Goal: Check status: Check status

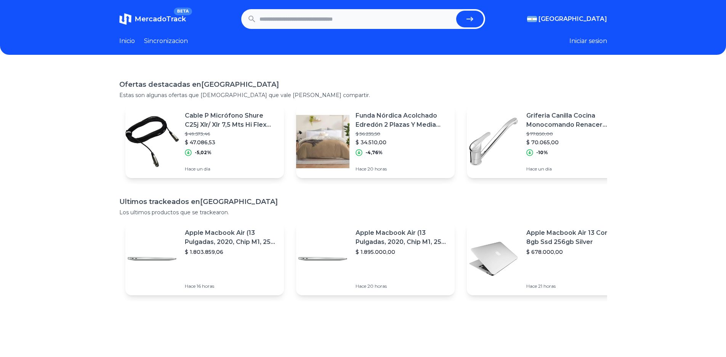
click at [301, 22] on input "text" at bounding box center [355, 19] width 193 height 17
paste input "**********"
click at [456, 11] on button "submit" at bounding box center [469, 19] width 27 height 17
type input "**********"
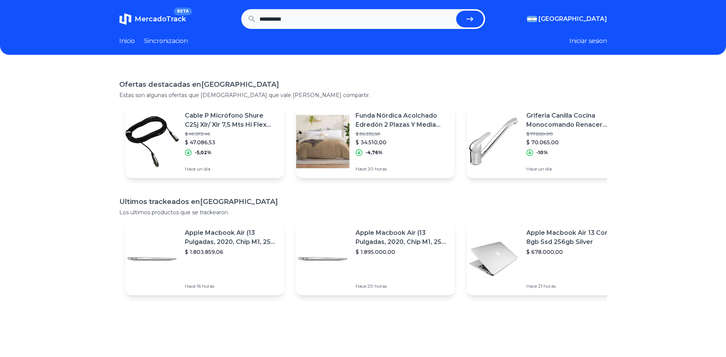
scroll to position [0, 0]
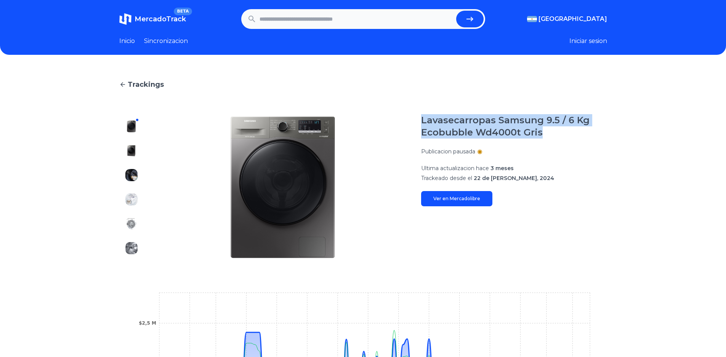
drag, startPoint x: 424, startPoint y: 119, endPoint x: 540, endPoint y: 134, distance: 117.5
click at [540, 134] on section "Lavasecarropas Samsung 9.5 / 6 Kg Ecobubble Wd4000t Gris Publicacion pausada Ul…" at bounding box center [362, 187] width 487 height 146
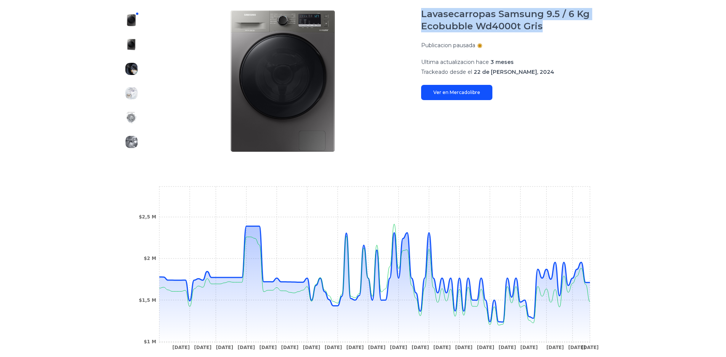
scroll to position [114, 0]
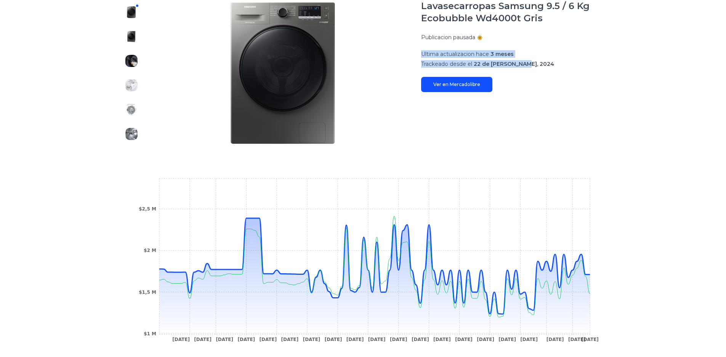
drag, startPoint x: 421, startPoint y: 54, endPoint x: 525, endPoint y: 70, distance: 105.1
click at [525, 70] on section "Lavasecarropas Samsung 9.5 / 6 Kg Ecobubble Wd4000t Gris Publicacion pausada Ul…" at bounding box center [362, 73] width 487 height 146
click at [417, 64] on section "Lavasecarropas Samsung 9.5 / 6 Kg Ecobubble Wd4000t Gris Publicacion pausada Ul…" at bounding box center [362, 73] width 487 height 146
drag, startPoint x: 541, startPoint y: 66, endPoint x: 420, endPoint y: 62, distance: 121.2
click at [420, 62] on section "Lavasecarropas Samsung 9.5 / 6 Kg Ecobubble Wd4000t Gris Publicacion pausada Ul…" at bounding box center [362, 73] width 487 height 146
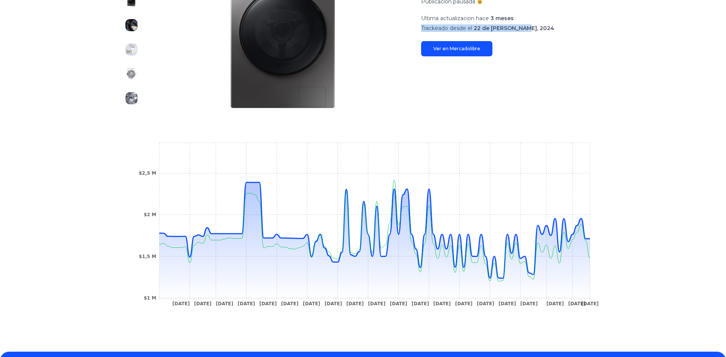
scroll to position [152, 0]
